Goal: Check status: Check status

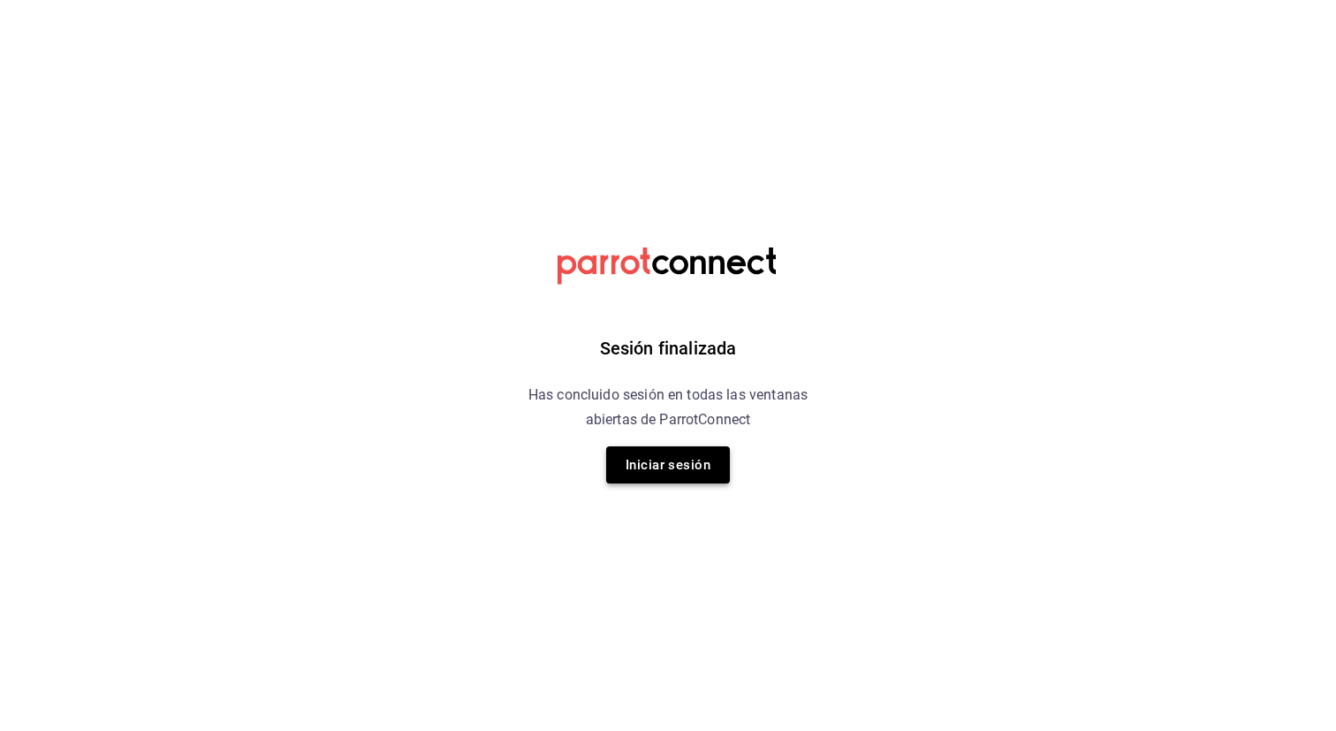
click at [650, 464] on button "Iniciar sesión" at bounding box center [668, 464] width 124 height 37
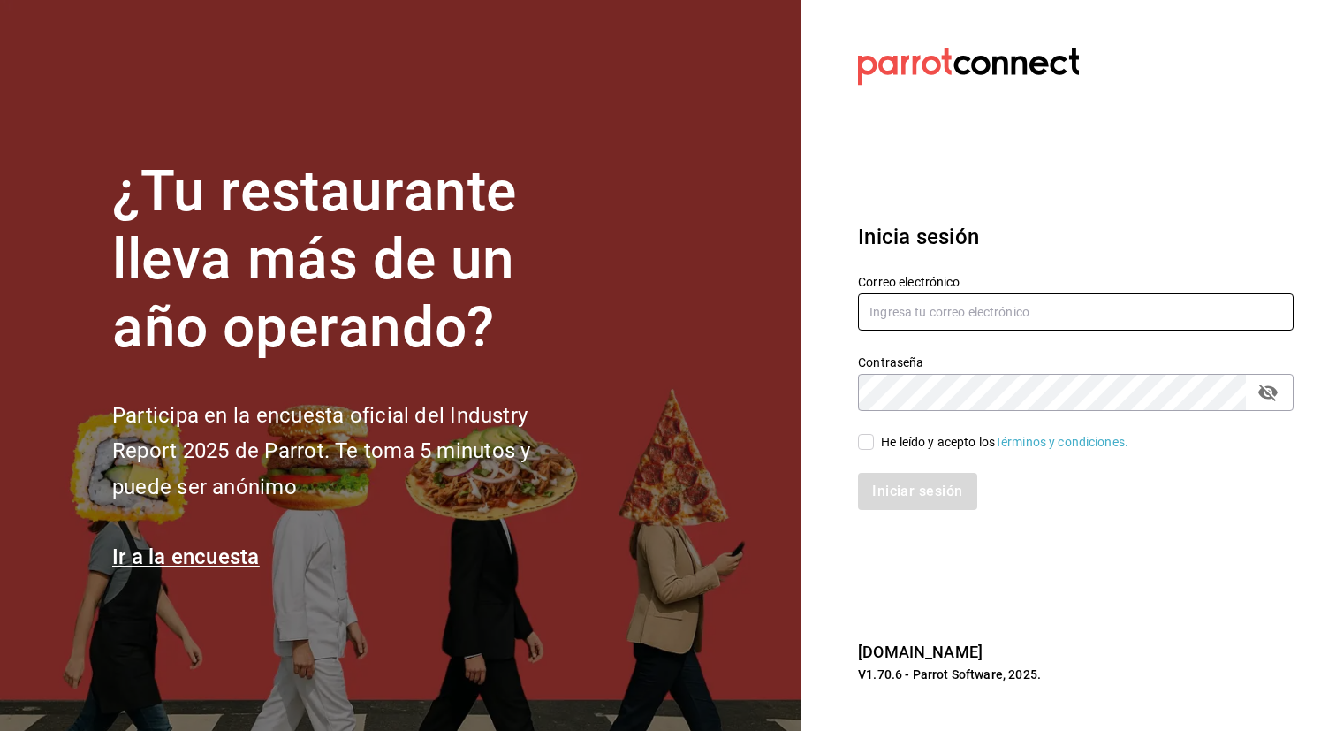
type input "[EMAIL_ADDRESS][DOMAIN_NAME]"
click at [865, 447] on input "He leído y acepto los Términos y condiciones." at bounding box center [866, 442] width 16 height 16
checkbox input "true"
click at [900, 490] on button "Iniciar sesión" at bounding box center [918, 491] width 120 height 37
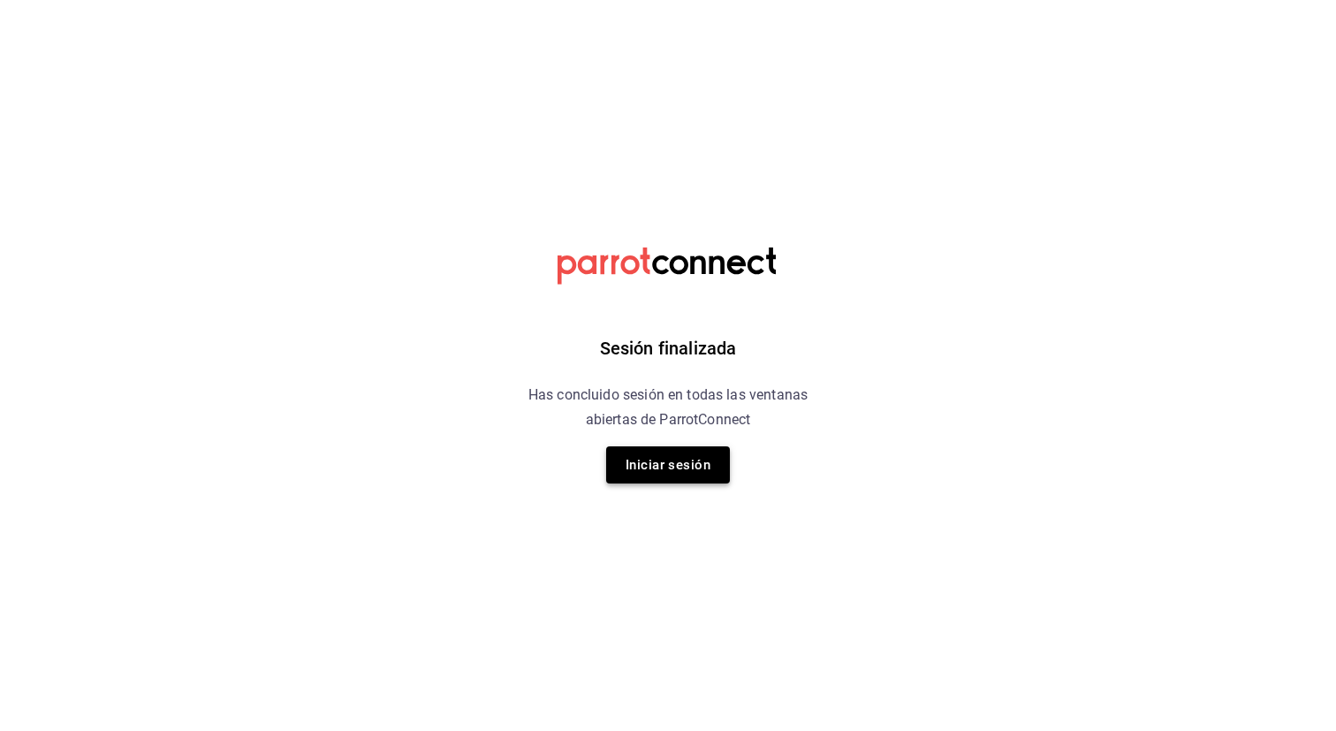
click at [666, 477] on button "Iniciar sesión" at bounding box center [668, 464] width 124 height 37
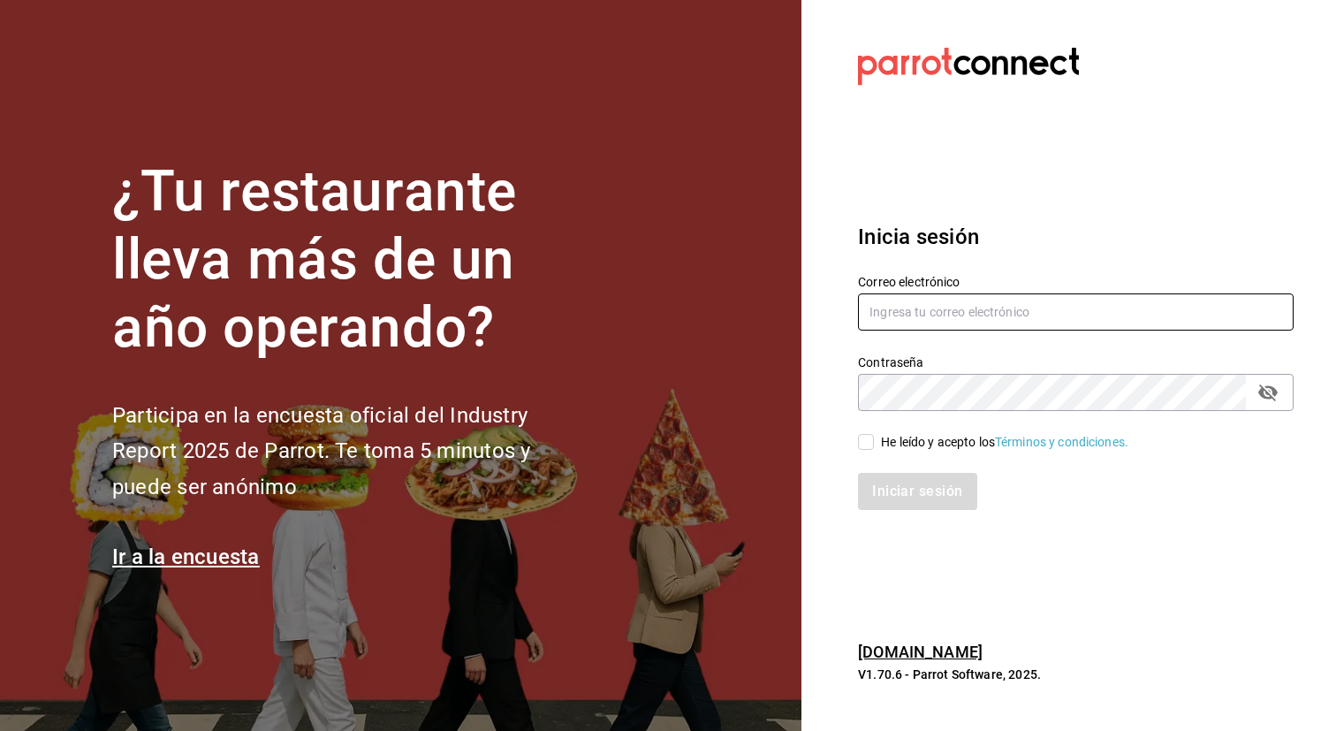
type input "[EMAIL_ADDRESS][DOMAIN_NAME]"
click at [868, 440] on input "He leído y acepto los Términos y condiciones." at bounding box center [866, 442] width 16 height 16
checkbox input "true"
click at [895, 497] on button "Iniciar sesión" at bounding box center [918, 491] width 120 height 37
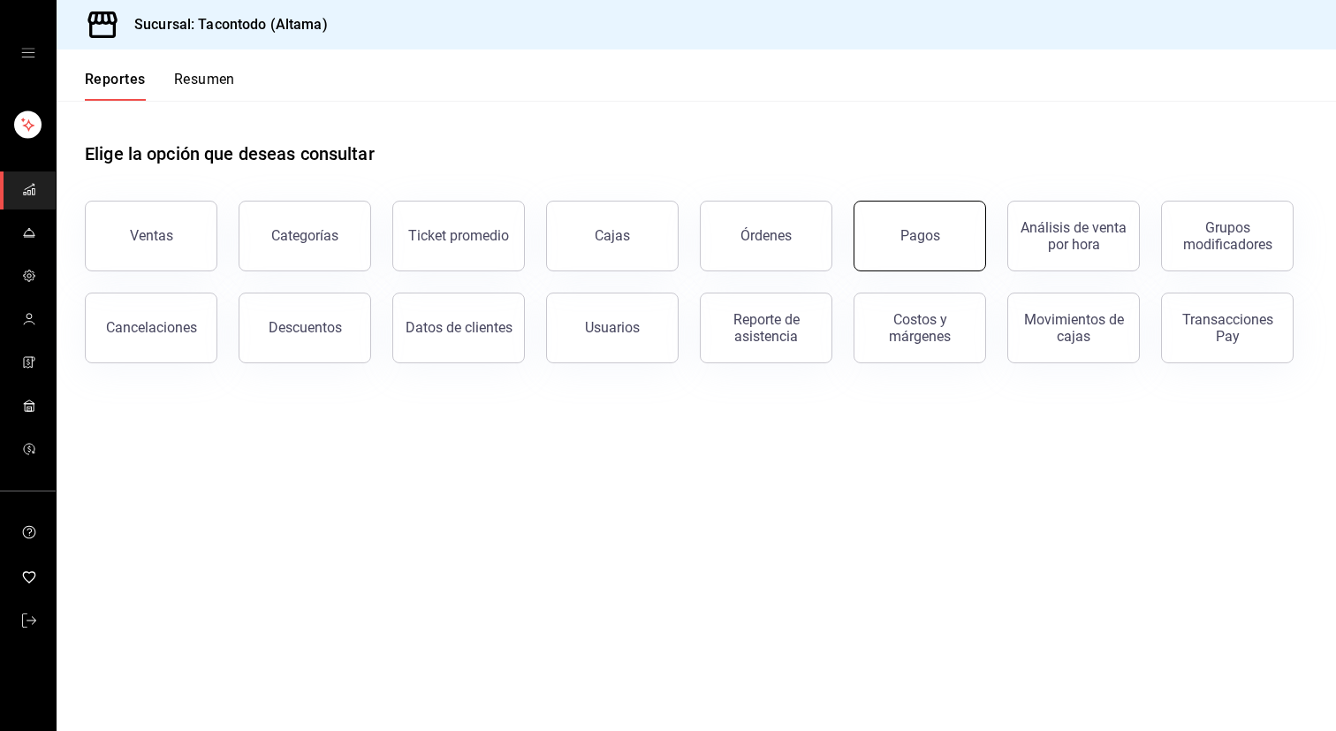
click at [913, 258] on button "Pagos" at bounding box center [920, 236] width 133 height 71
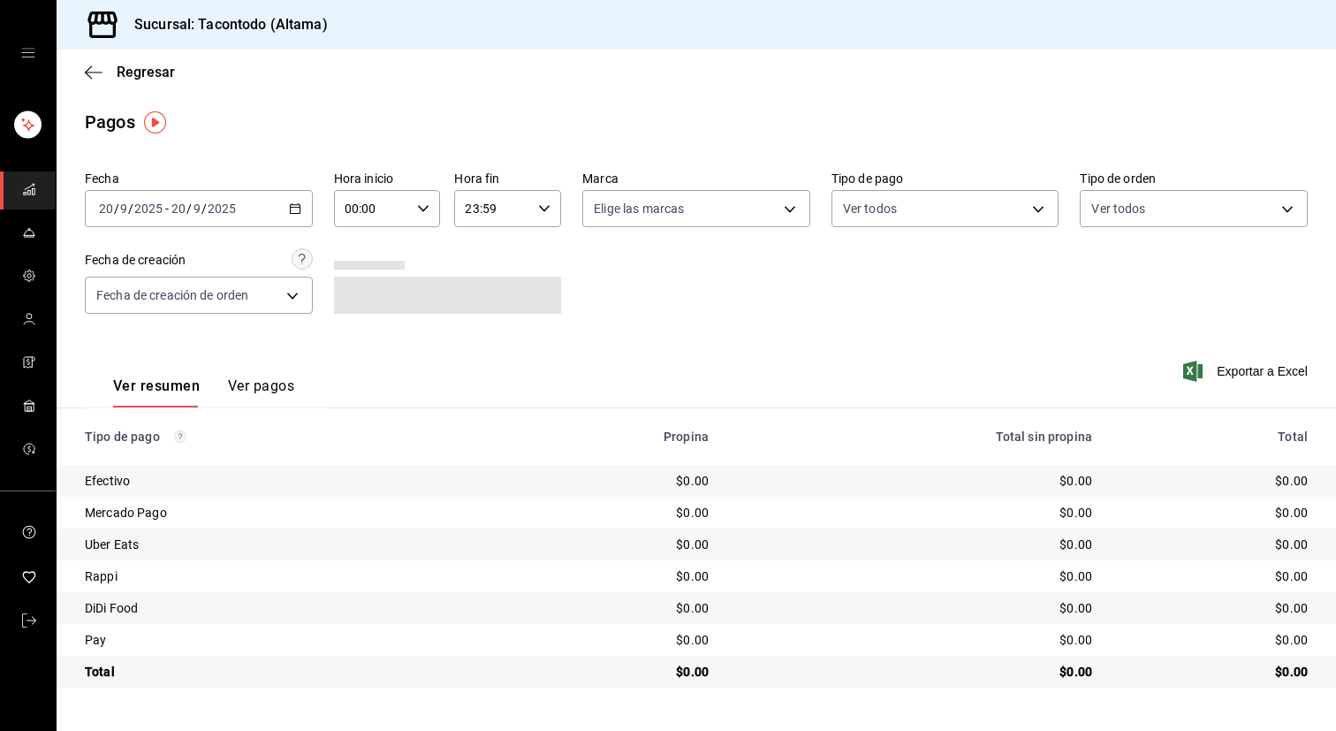
click at [294, 209] on icon "button" at bounding box center [295, 208] width 12 height 12
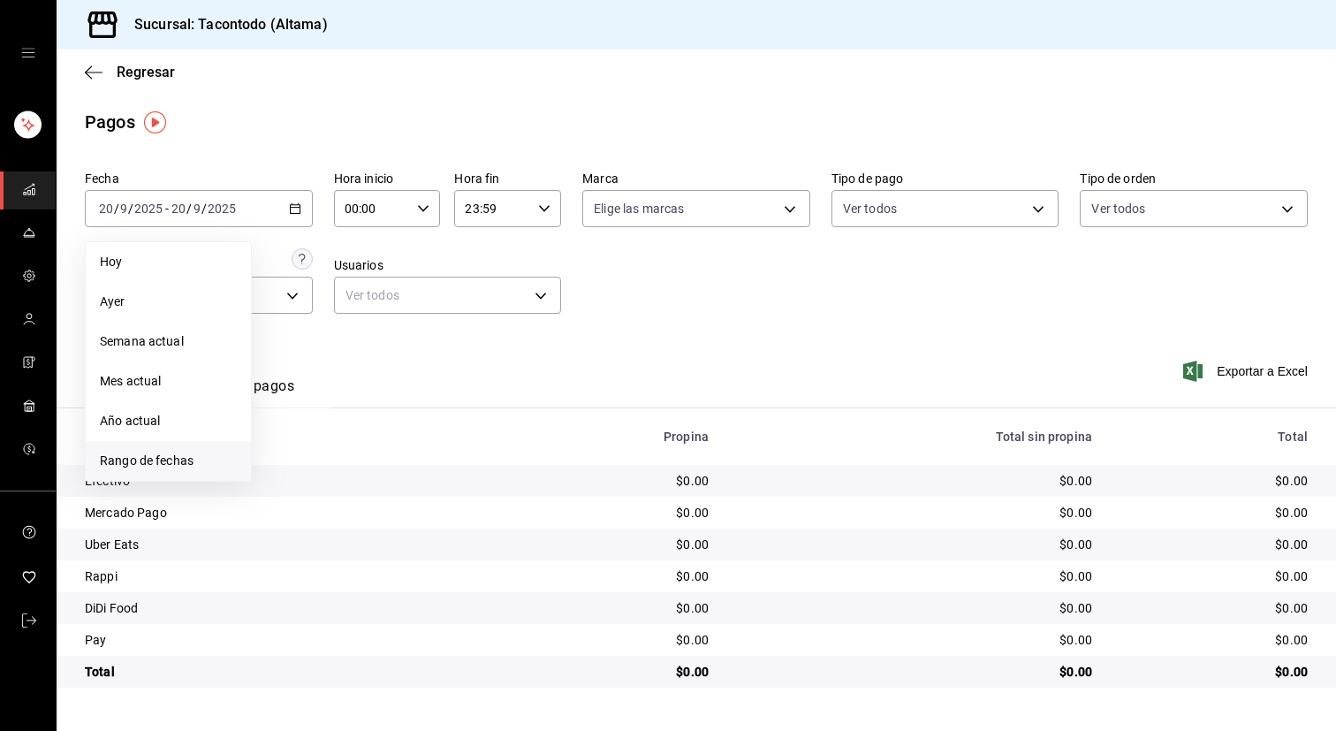
click at [202, 463] on span "Rango de fechas" at bounding box center [168, 461] width 137 height 19
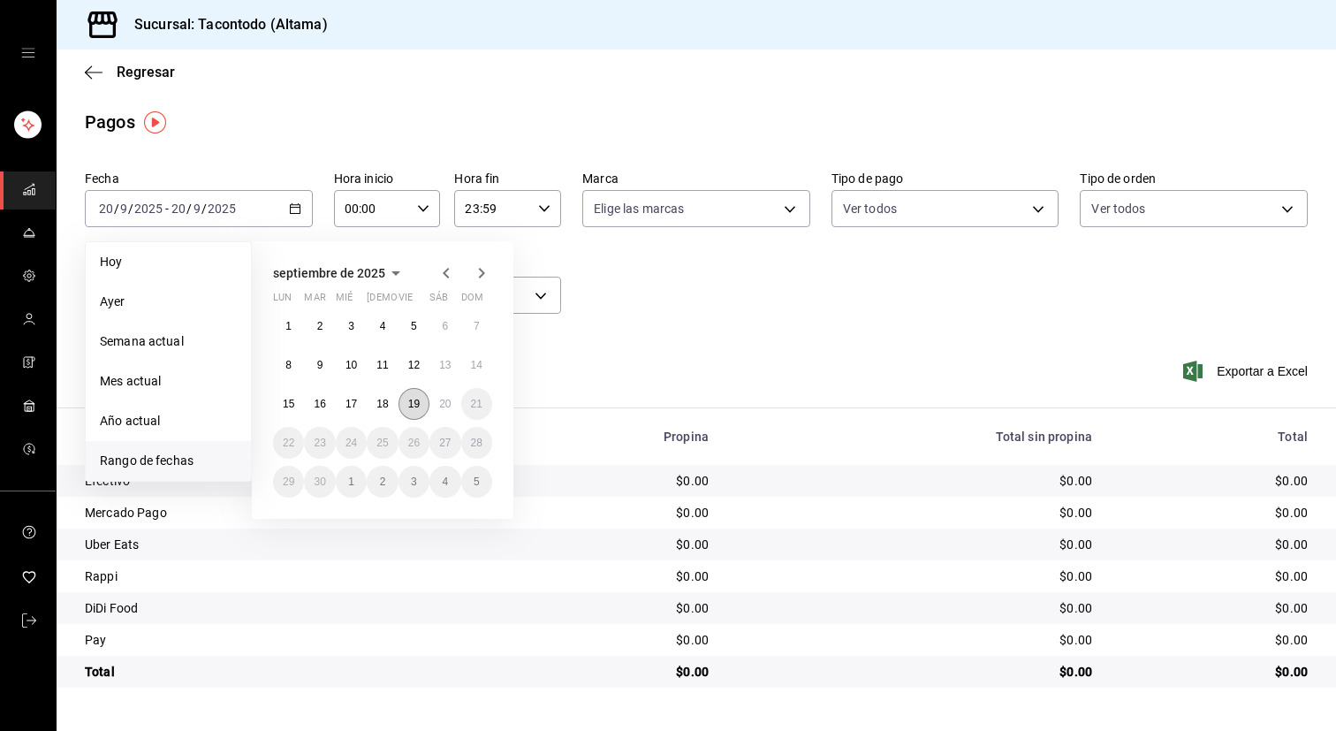
click at [417, 403] on abbr "19" at bounding box center [413, 404] width 11 height 12
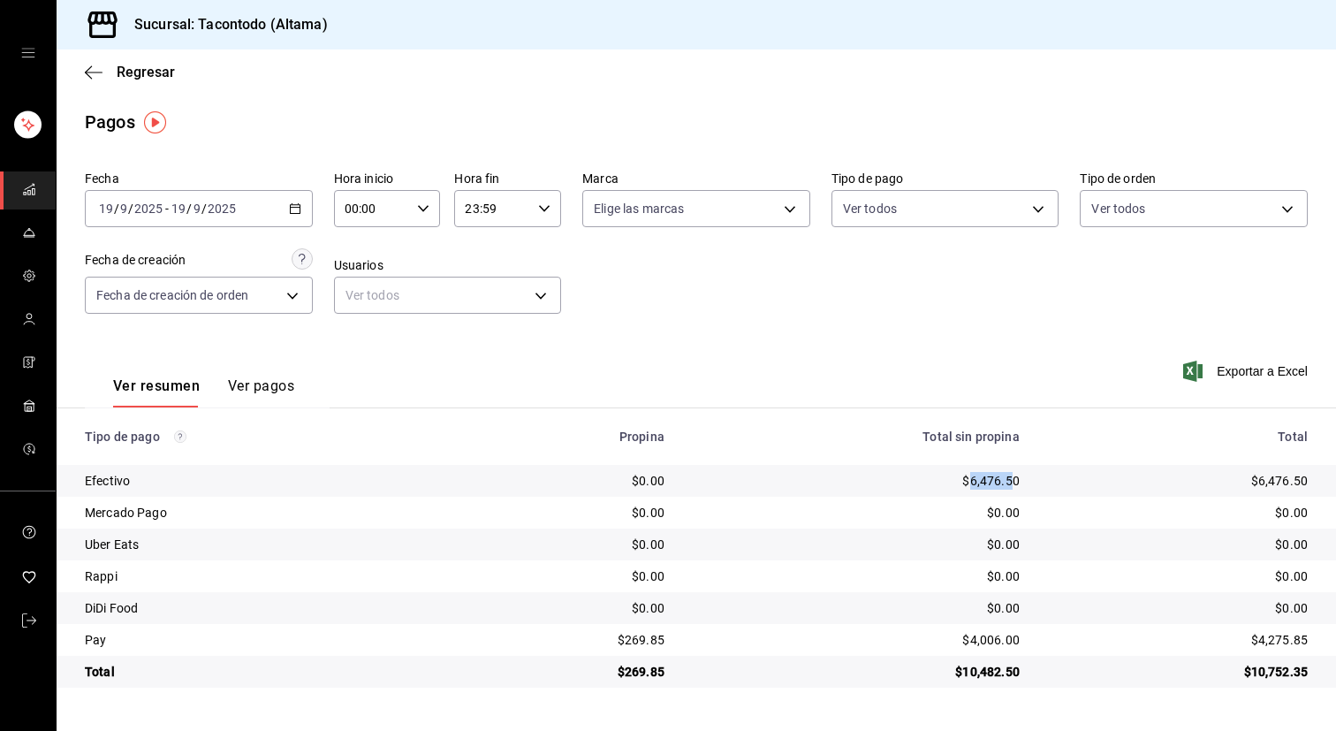
drag, startPoint x: 970, startPoint y: 483, endPoint x: 1012, endPoint y: 483, distance: 42.4
click at [1012, 483] on div "$6,476.50" at bounding box center [856, 481] width 327 height 18
copy div "6,476.5"
drag, startPoint x: 970, startPoint y: 643, endPoint x: 1010, endPoint y: 641, distance: 39.8
click at [1010, 641] on div "$4,006.00" at bounding box center [856, 640] width 327 height 18
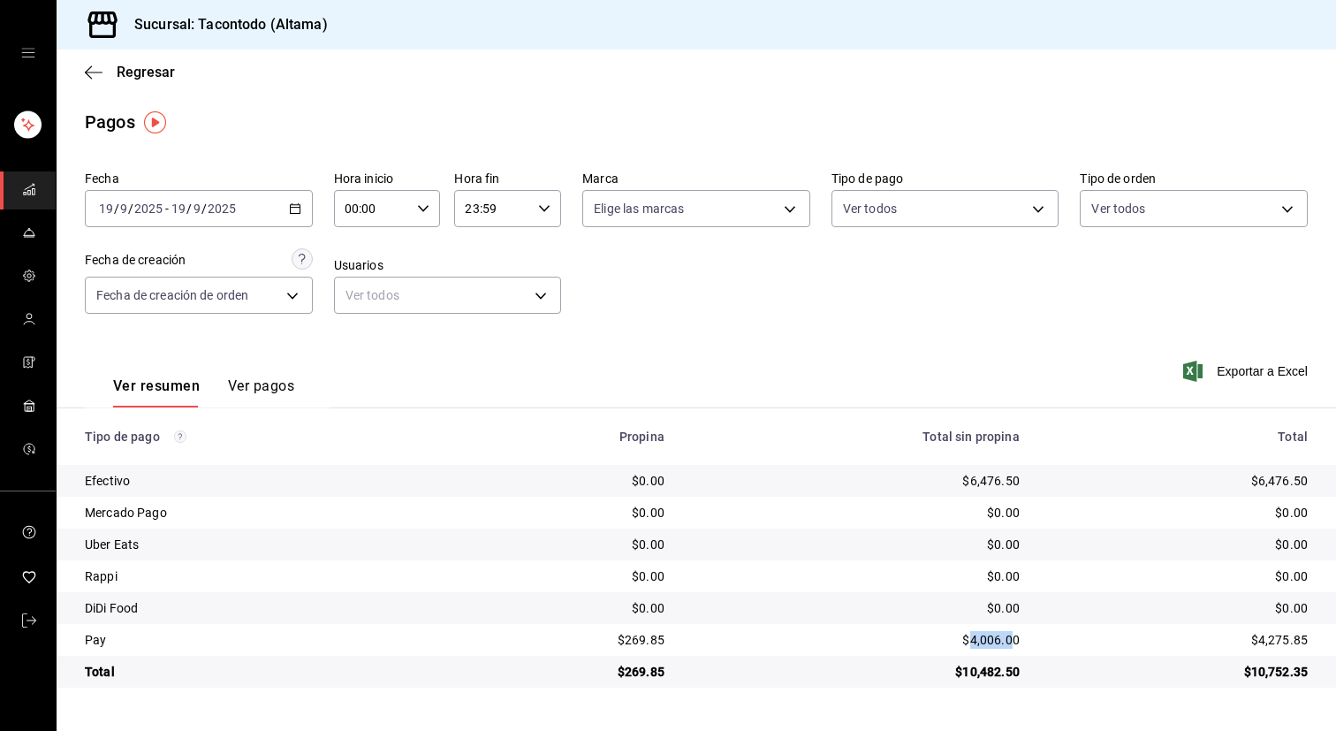
copy div "4,006.0"
